Goal: Find specific page/section: Find specific page/section

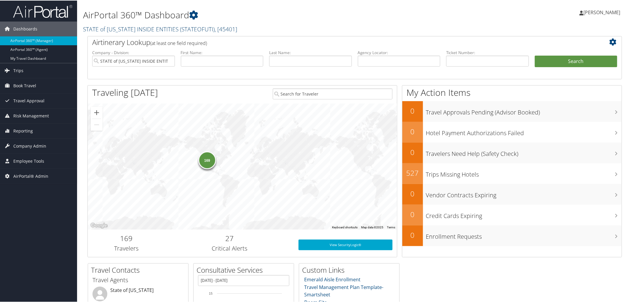
click at [107, 25] on link "STATE of UTAH INSIDE ENTITIES ( STATEOFUTI ) , [ 45401 ]" at bounding box center [160, 29] width 154 height 8
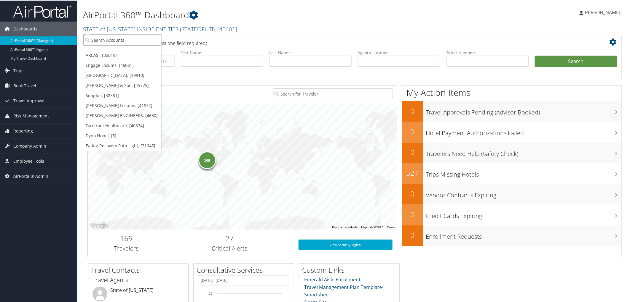
click at [109, 37] on input "search" at bounding box center [122, 39] width 78 height 11
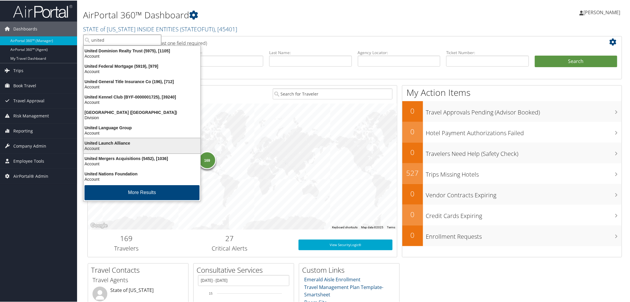
scroll to position [1, 0]
type input "united airlines"
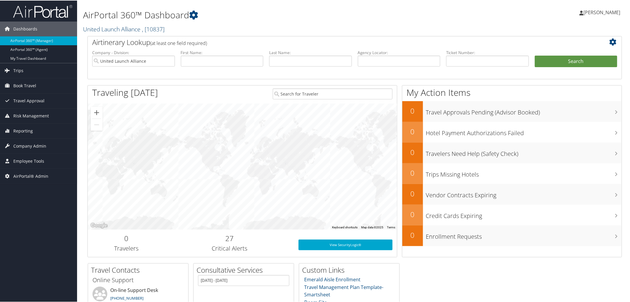
click at [117, 27] on link "United Launch Alliance , [ 10837 ]" at bounding box center [123, 29] width 81 height 8
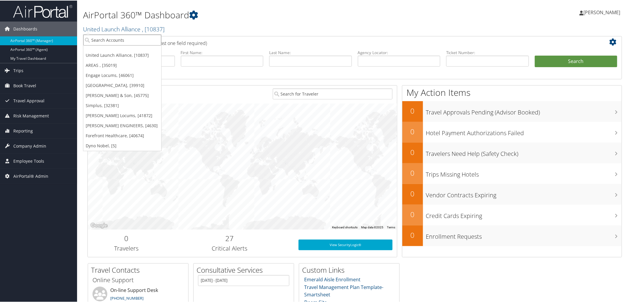
click at [116, 36] on input "search" at bounding box center [122, 39] width 78 height 11
type input "ch"
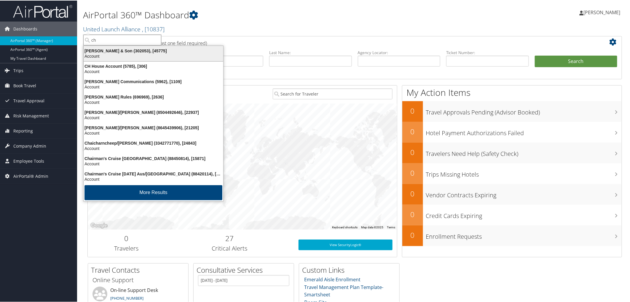
click at [93, 60] on li "CH Guenther & Son (302053), [45775] Account" at bounding box center [153, 53] width 140 height 16
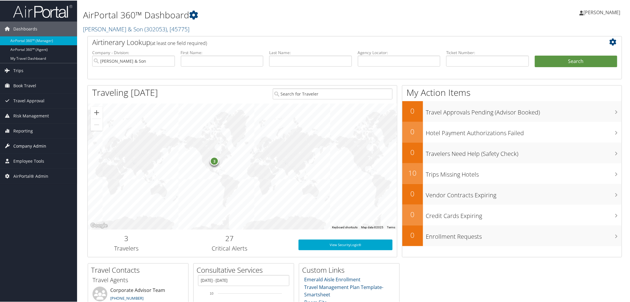
click at [33, 143] on span "Company Admin" at bounding box center [29, 145] width 33 height 15
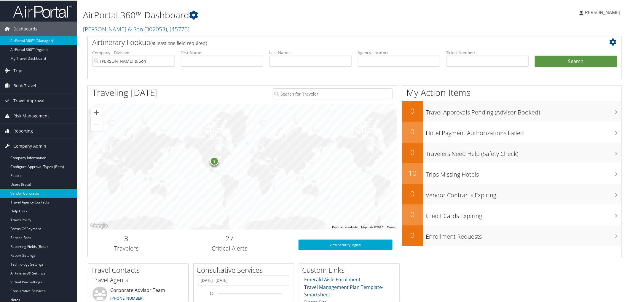
click at [36, 193] on link "Vendor Contracts" at bounding box center [38, 193] width 77 height 9
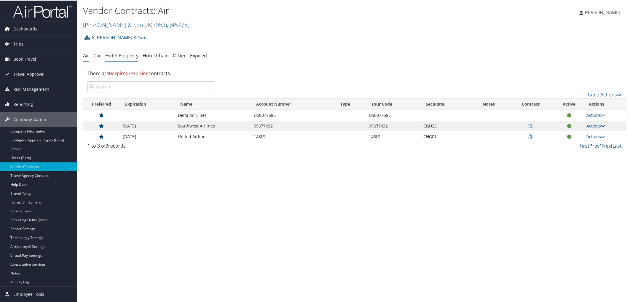
click at [119, 57] on link "Hotel Property" at bounding box center [121, 55] width 33 height 7
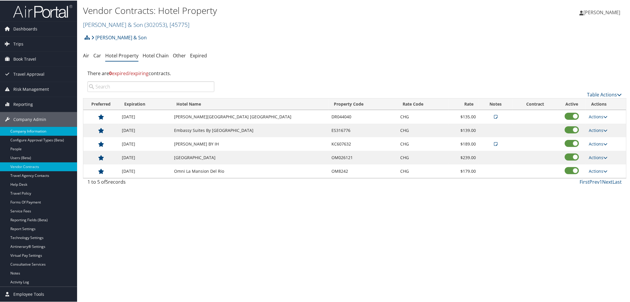
click at [30, 131] on link "Company Information" at bounding box center [38, 130] width 77 height 9
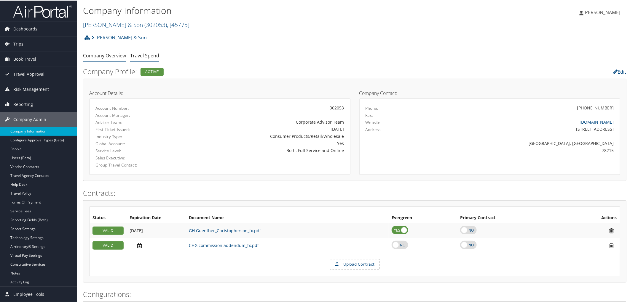
click at [141, 55] on link "Travel Spend" at bounding box center [144, 55] width 29 height 7
